Goal: Information Seeking & Learning: Compare options

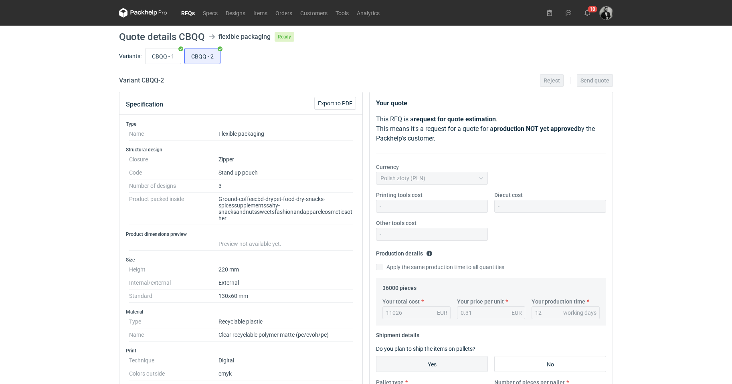
click at [97, 53] on div "RFQs Specs Designs Items Orders Customers Tools Analytics 10 Dragan Čivčić [EMA…" at bounding box center [366, 192] width 732 height 384
click at [199, 17] on link "Specs" at bounding box center [210, 13] width 23 height 10
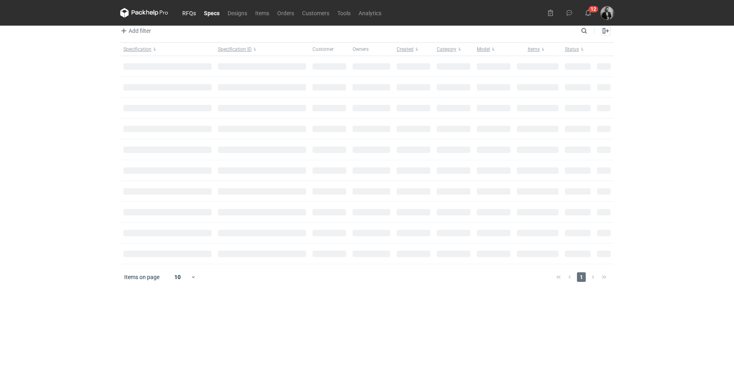
click at [191, 15] on link "RFQs" at bounding box center [189, 13] width 22 height 10
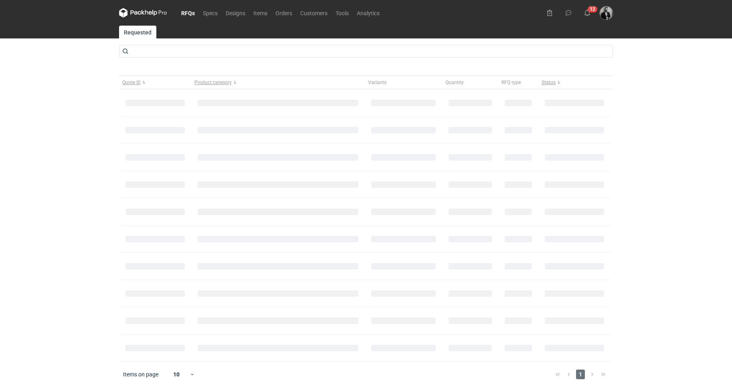
click at [191, 15] on link "RFQs" at bounding box center [188, 13] width 22 height 10
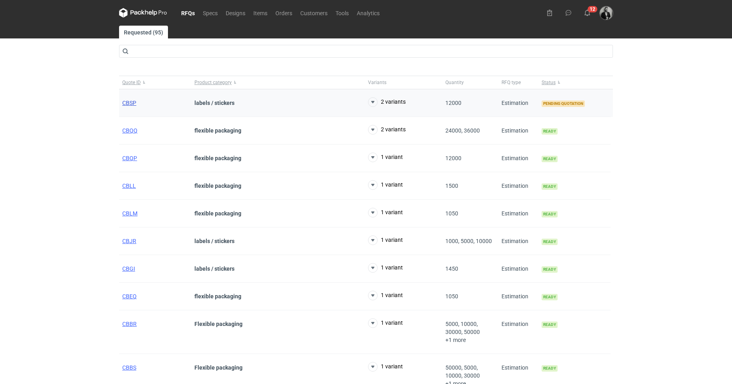
click at [126, 101] on span "CBSP" at bounding box center [129, 103] width 14 height 6
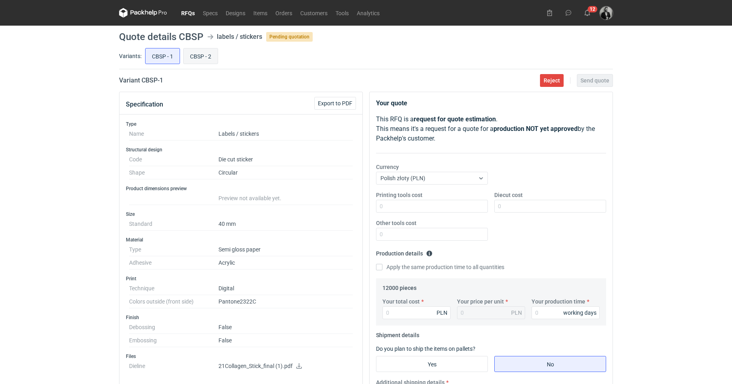
click at [206, 57] on input "CBSP - 2" at bounding box center [201, 55] width 34 height 15
radio input "true"
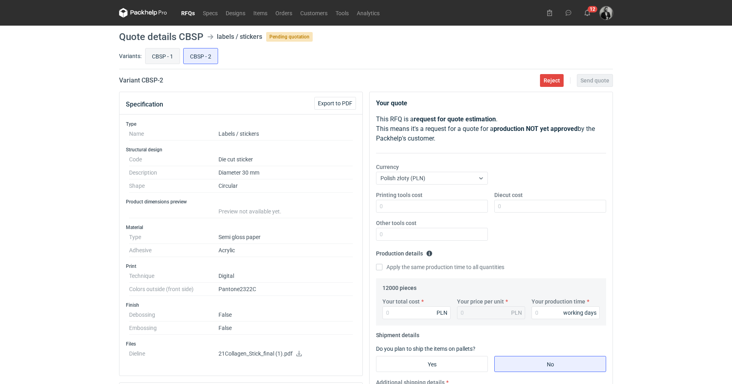
click at [157, 51] on input "CBSP - 1" at bounding box center [162, 55] width 34 height 15
radio input "true"
